Goal: Task Accomplishment & Management: Complete application form

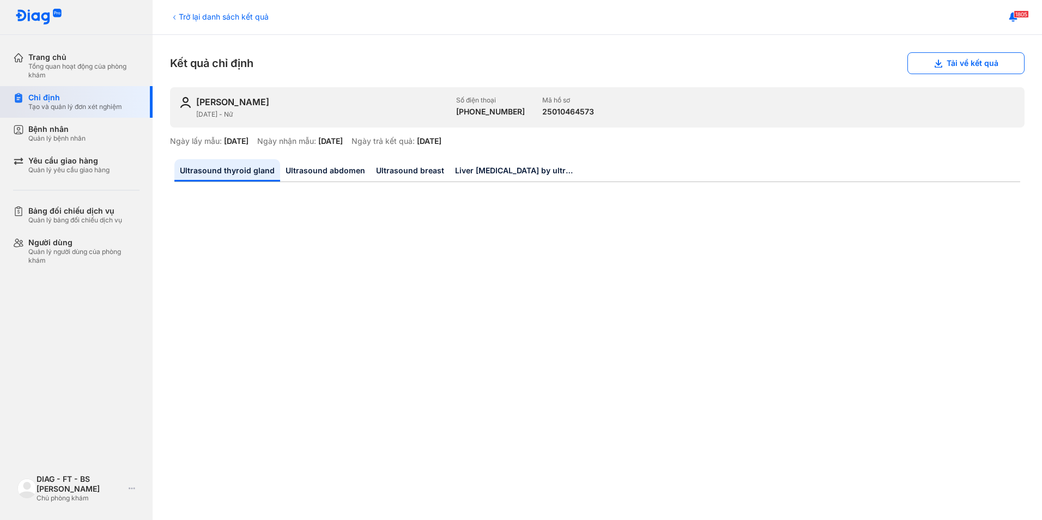
click at [74, 99] on div "Chỉ định" at bounding box center [75, 98] width 94 height 10
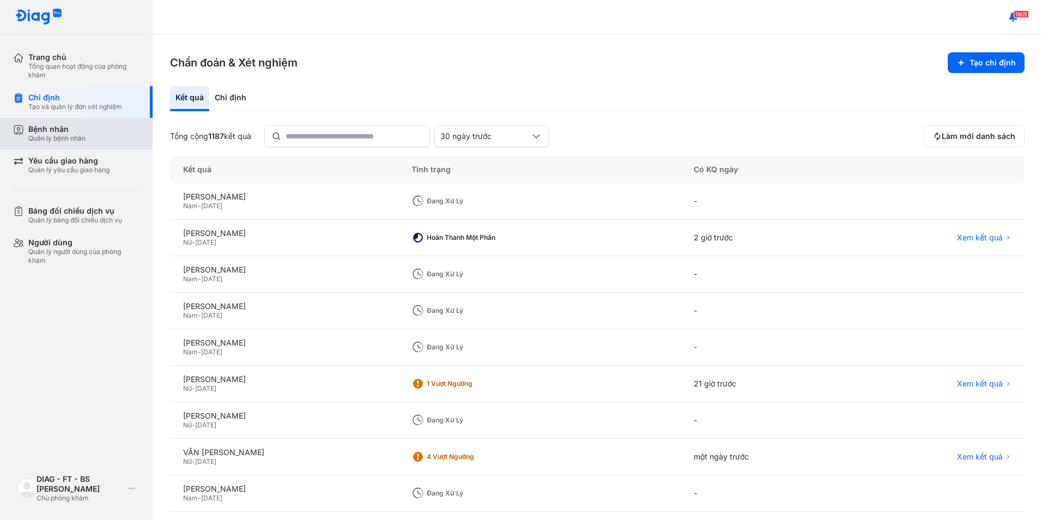
click at [82, 143] on div "Bệnh nhân Quản lý bệnh nhân" at bounding box center [82, 134] width 139 height 32
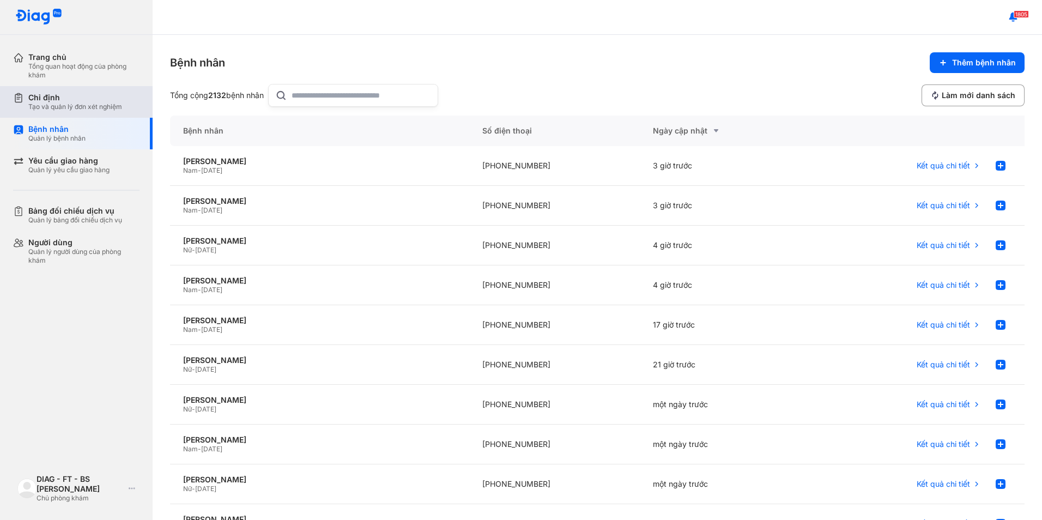
click at [74, 108] on div "Tạo và quản lý đơn xét nghiệm" at bounding box center [75, 106] width 94 height 9
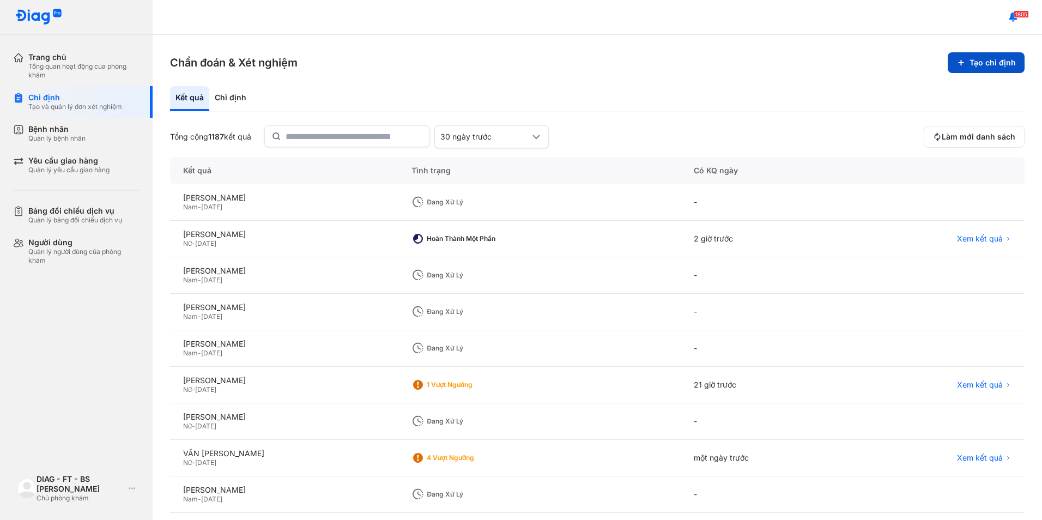
click at [973, 54] on button "Tạo chỉ định" at bounding box center [986, 62] width 77 height 21
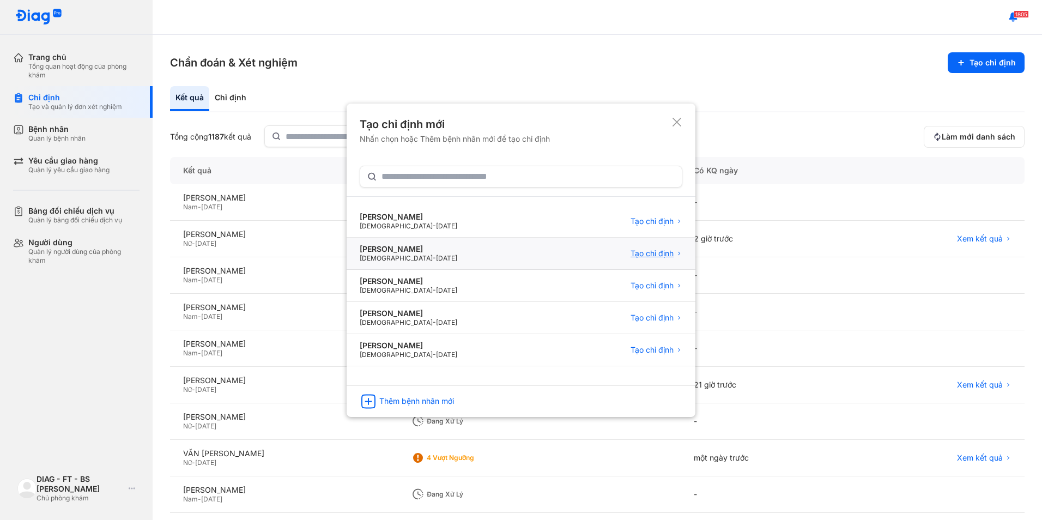
click at [632, 251] on span "Tạo chỉ định" at bounding box center [651, 253] width 43 height 10
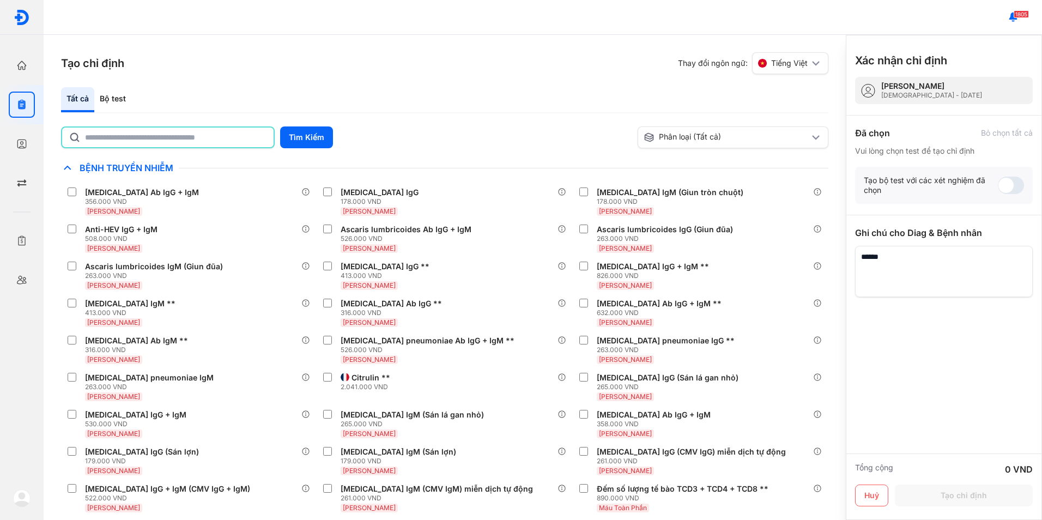
click at [262, 141] on input "text" at bounding box center [176, 138] width 182 height 20
click at [169, 129] on input "text" at bounding box center [176, 138] width 182 height 20
click at [126, 100] on div "Bộ test" at bounding box center [112, 99] width 37 height 25
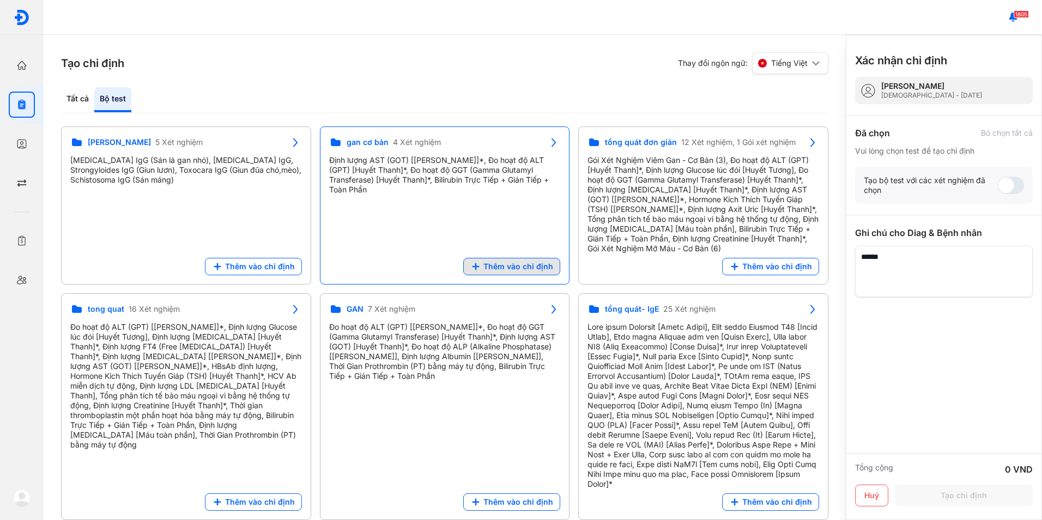
click at [500, 271] on span "Thêm vào chỉ định" at bounding box center [518, 267] width 70 height 10
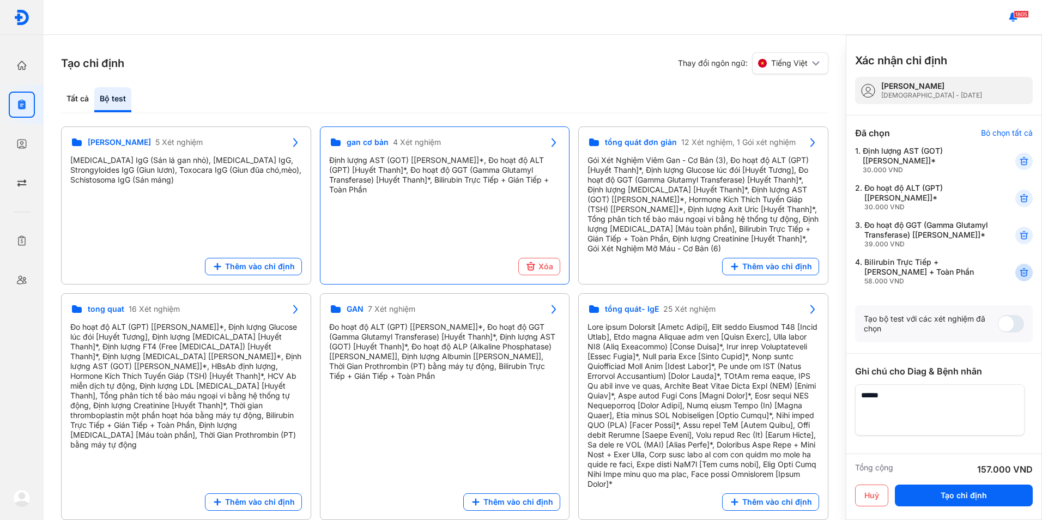
click at [1018, 278] on icon at bounding box center [1023, 272] width 11 height 11
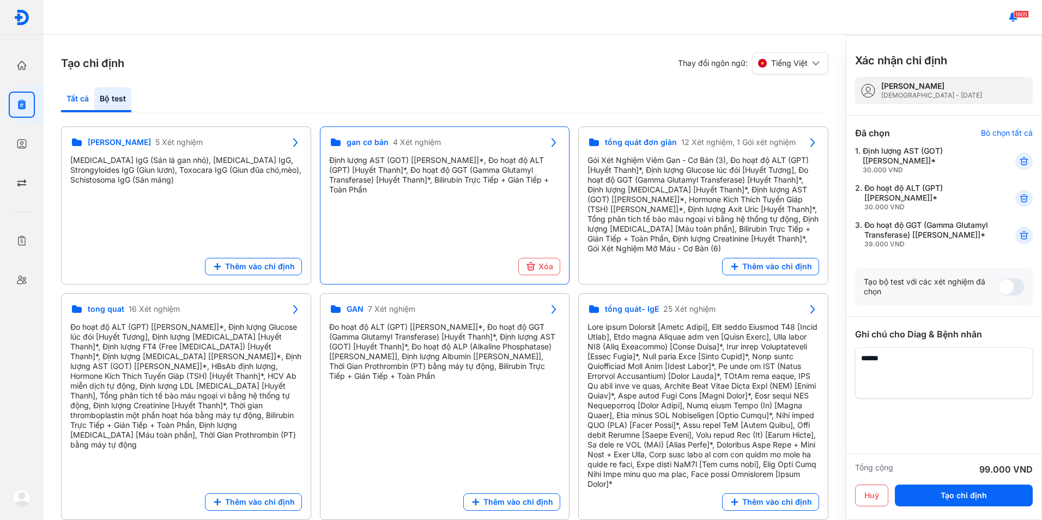
click at [94, 100] on div "Tất cả" at bounding box center [112, 99] width 37 height 25
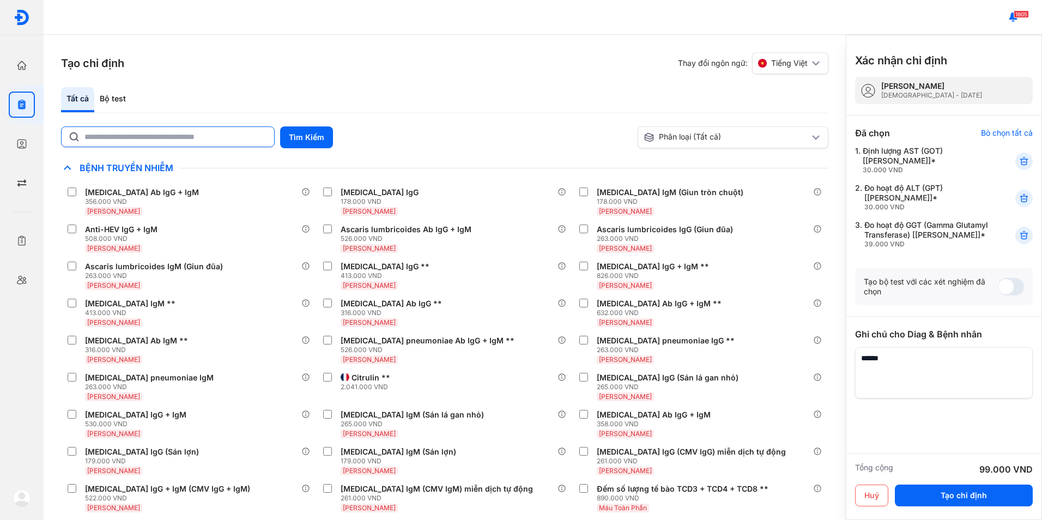
click at [131, 146] on input "text" at bounding box center [175, 137] width 183 height 20
type input "******"
click at [300, 131] on button "Tìm Kiếm" at bounding box center [306, 137] width 53 height 22
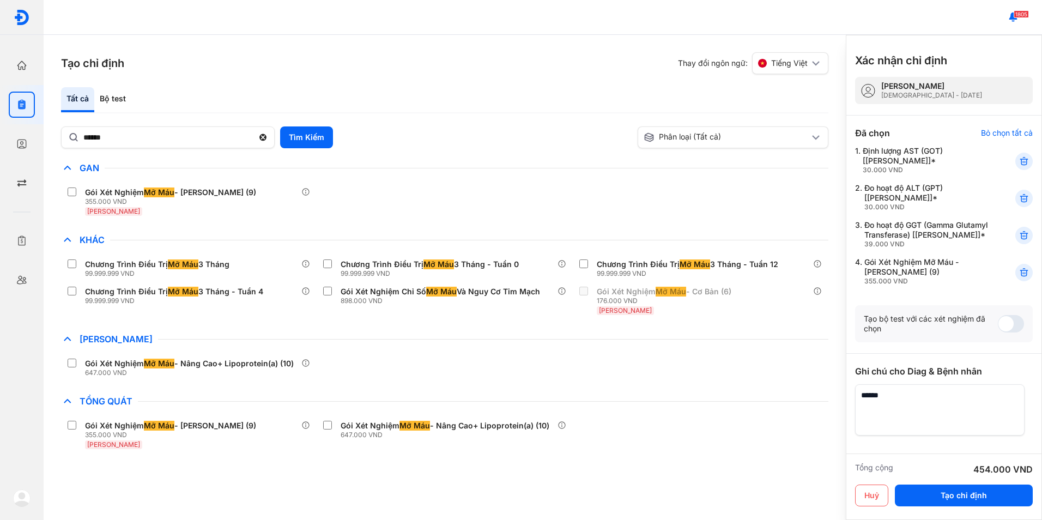
click at [980, 428] on textarea at bounding box center [939, 409] width 169 height 51
type textarea "**********"
click at [970, 487] on button "Tạo chỉ định" at bounding box center [964, 495] width 138 height 22
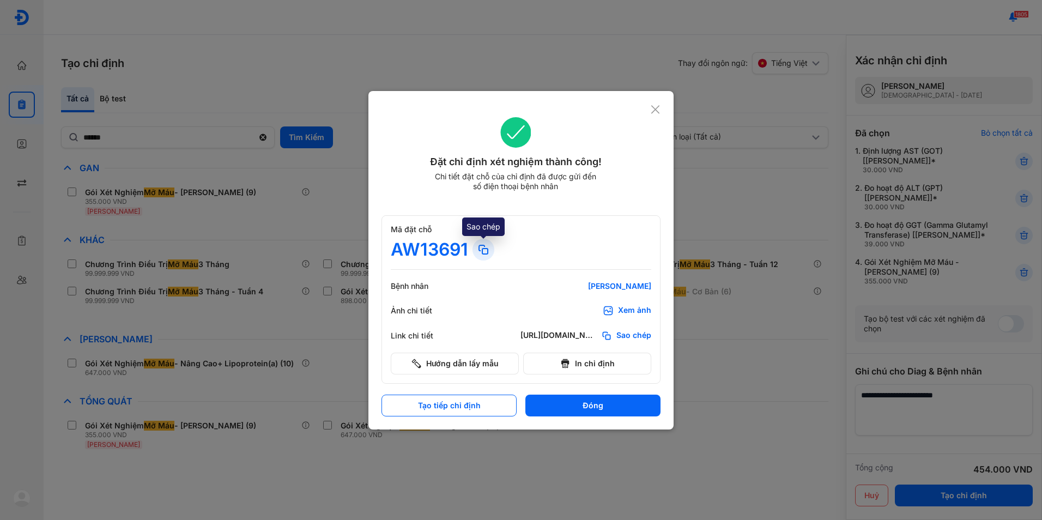
click at [480, 244] on icon at bounding box center [483, 249] width 13 height 13
